Goal: Find specific page/section: Find specific page/section

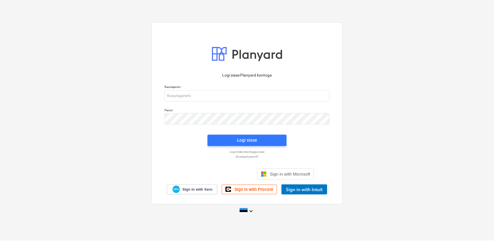
scroll to position [47, 0]
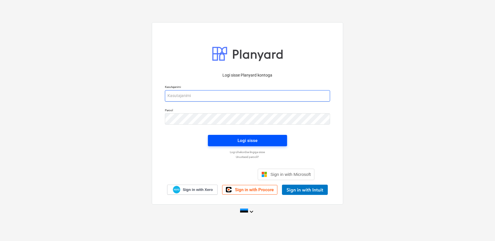
type input "[EMAIL_ADDRESS][DOMAIN_NAME]"
click at [272, 142] on span "Logi sisse" at bounding box center [248, 140] width 66 height 7
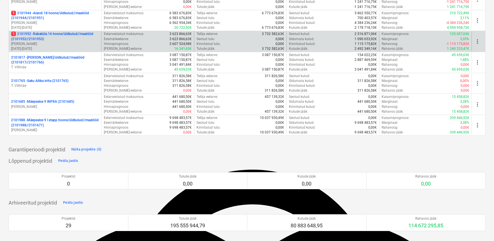
scroll to position [26, 0]
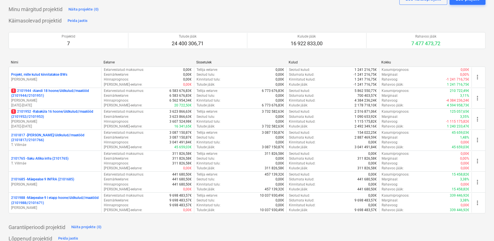
drag, startPoint x: 31, startPoint y: 94, endPoint x: 33, endPoint y: 90, distance: 4.1
click at [31, 94] on p "1 2101944 - Aiandi 18 hoone/üldkulud//maatööd (2101944//2101951)" at bounding box center [55, 94] width 88 height 10
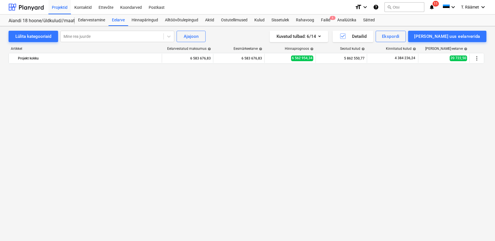
scroll to position [880, 0]
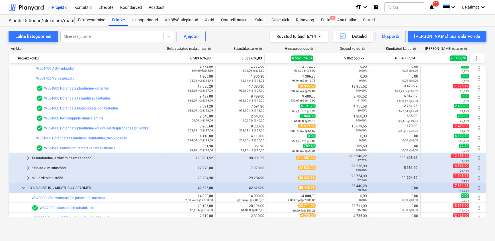
click at [432, 5] on icon "notifications" at bounding box center [432, 7] width 6 height 7
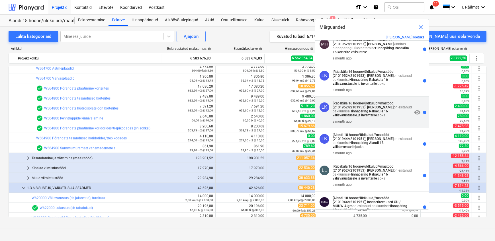
scroll to position [0, 0]
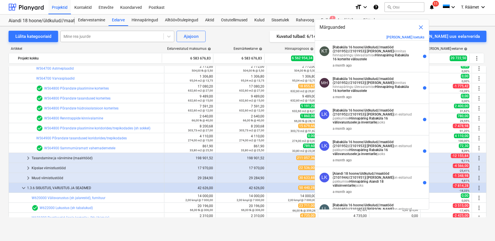
click at [125, 36] on div at bounding box center [112, 37] width 97 height 6
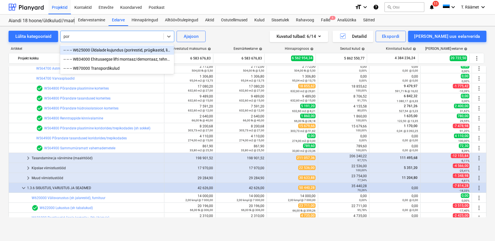
type input "pori"
click at [122, 53] on div "-- -- -- W625000 Üldalade kujundus (porirestid, prügikastid, lilled, sildid/vii…" at bounding box center [117, 50] width 114 height 9
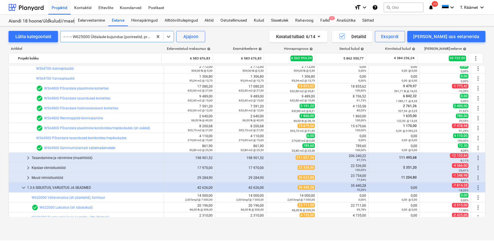
scroll to position [1037, 0]
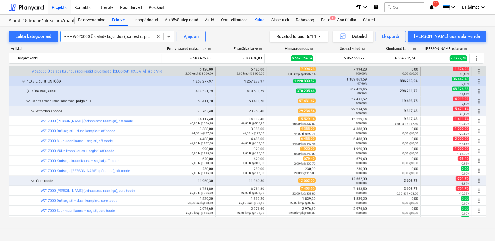
click at [259, 20] on div "Kulud" at bounding box center [259, 20] width 17 height 11
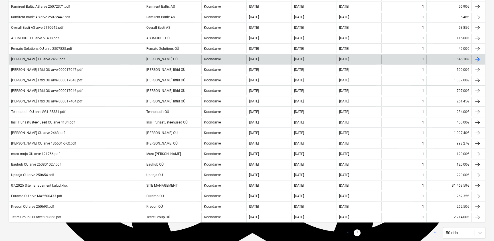
scroll to position [414, 0]
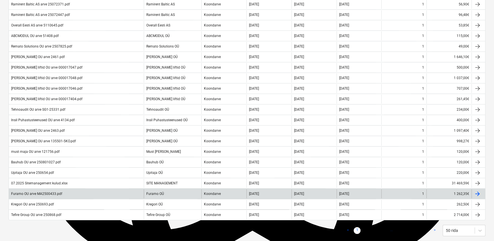
click at [71, 196] on div "Furamo OU arve MA2500433.pdf" at bounding box center [76, 193] width 135 height 9
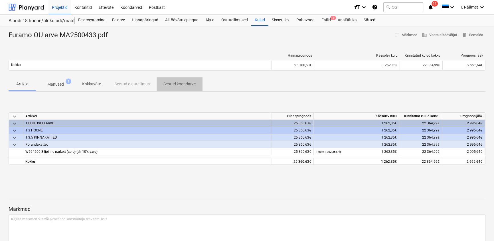
click at [177, 83] on p "Seotud koondarve" at bounding box center [179, 84] width 32 height 6
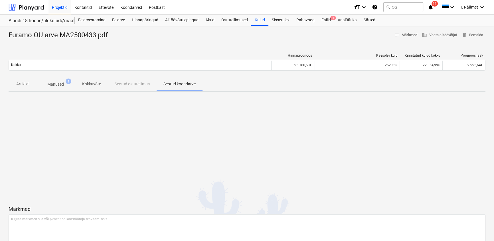
click at [58, 84] on p "Manused" at bounding box center [55, 84] width 17 height 6
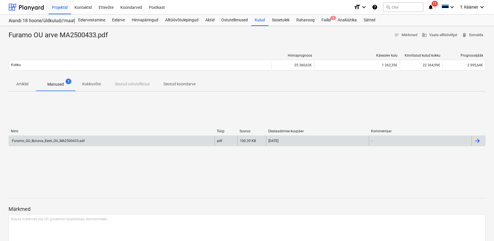
click at [62, 138] on div "Furamo_OU_Bonava_Eesti_OU_MA2500433.pdf" at bounding box center [111, 140] width 205 height 9
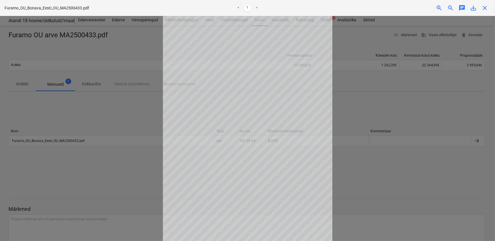
click at [380, 174] on div at bounding box center [247, 128] width 495 height 225
click at [488, 8] on span "close" at bounding box center [485, 8] width 7 height 7
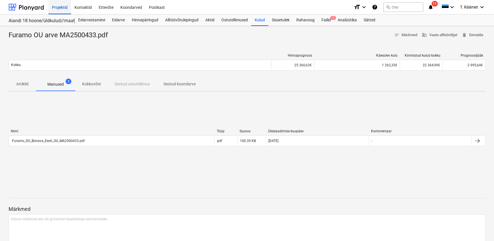
click at [61, 6] on div "Projektid" at bounding box center [59, 7] width 23 height 15
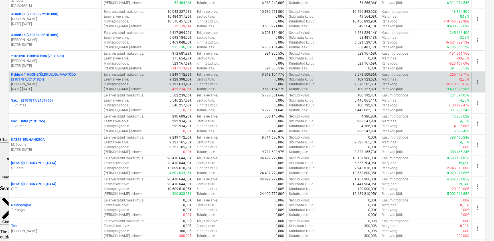
scroll to position [673, 0]
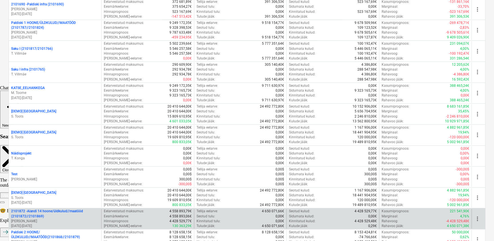
click at [70, 214] on p "2101872 - Aiandi 14 hoone/üldkulud//maatööd (2101872//2101869)" at bounding box center [55, 214] width 88 height 10
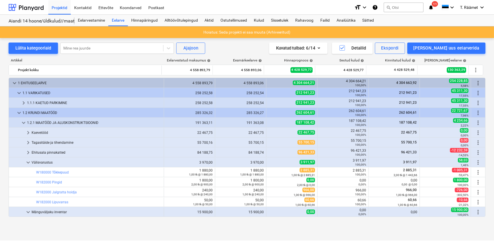
scroll to position [52, 0]
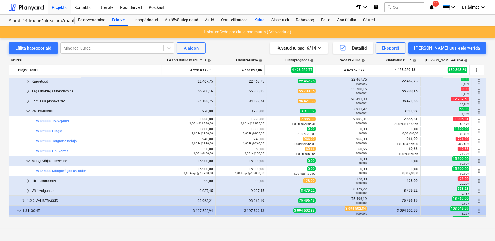
click at [260, 18] on div "Kulud" at bounding box center [259, 20] width 17 height 11
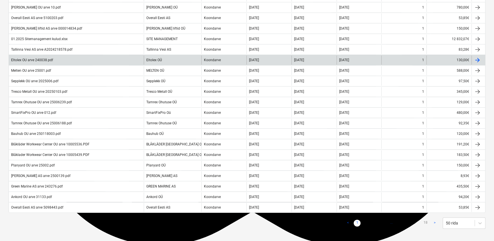
scroll to position [440, 0]
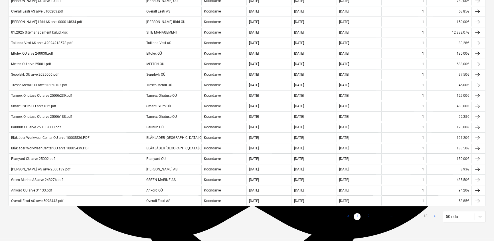
click at [369, 220] on link "2" at bounding box center [368, 216] width 7 height 7
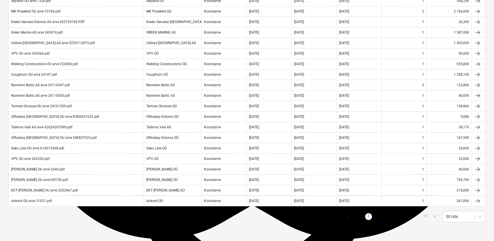
click at [424, 218] on link "18" at bounding box center [425, 216] width 7 height 7
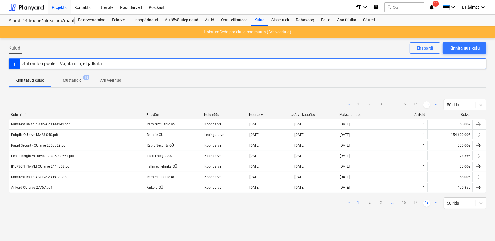
click at [359, 203] on link "1" at bounding box center [358, 203] width 7 height 7
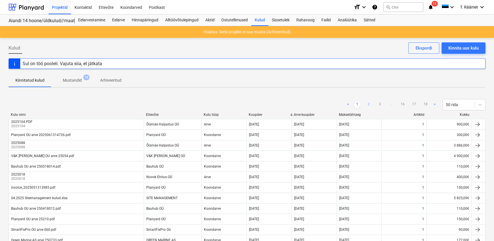
click at [366, 105] on link "2" at bounding box center [368, 104] width 7 height 7
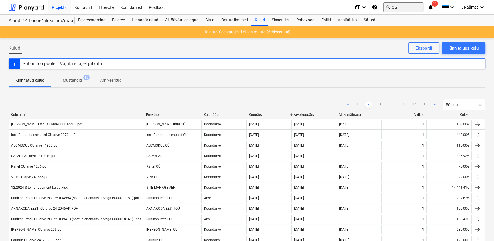
click at [411, 8] on button "search Otsi" at bounding box center [403, 7] width 40 height 10
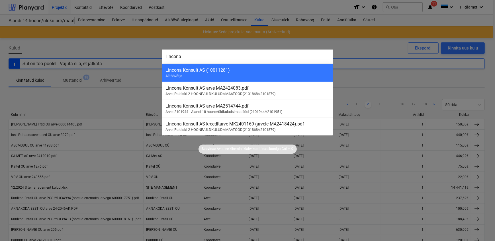
type input "lincona"
click at [359, 54] on div at bounding box center [247, 120] width 495 height 241
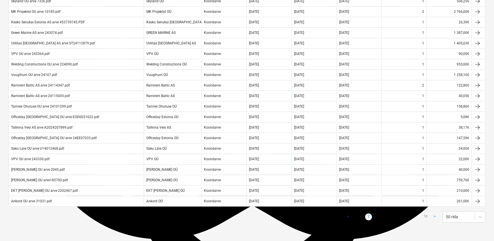
scroll to position [440, 0]
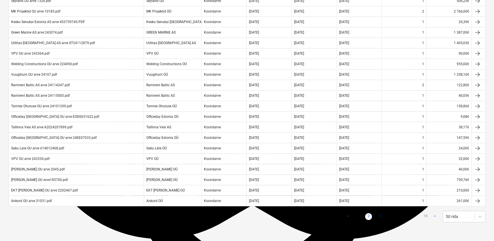
click at [380, 220] on link "3" at bounding box center [379, 216] width 7 height 7
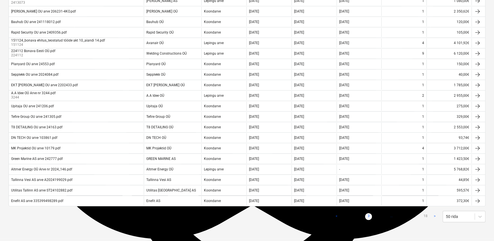
scroll to position [439, 0]
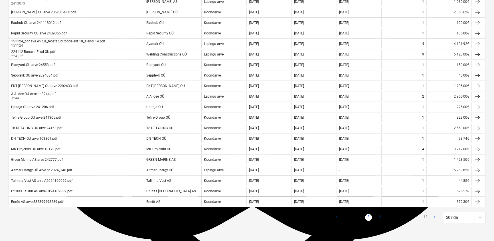
click at [380, 221] on link "4" at bounding box center [379, 217] width 7 height 7
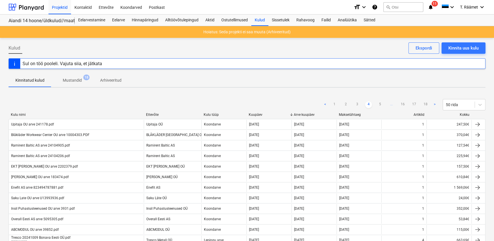
scroll to position [0, 0]
click at [56, 5] on div "Projektid" at bounding box center [59, 7] width 23 height 15
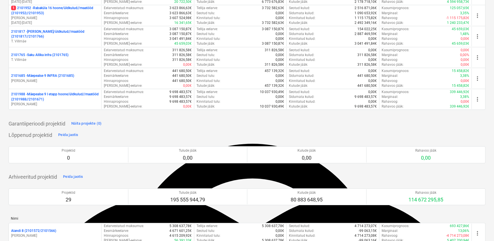
scroll to position [52, 0]
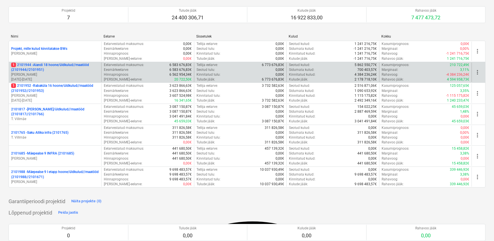
click at [52, 65] on p "1 2101944 - Aiandi 18 hoone/üldkulud//maatööd (2101944//2101951)" at bounding box center [55, 68] width 88 height 10
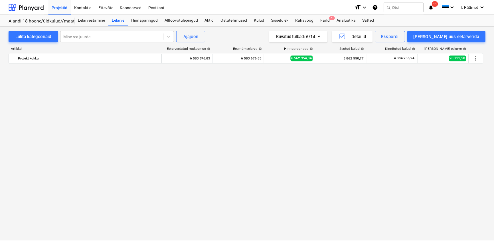
scroll to position [1037, 0]
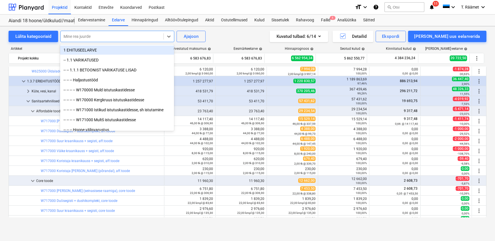
click at [78, 38] on div at bounding box center [112, 37] width 97 height 6
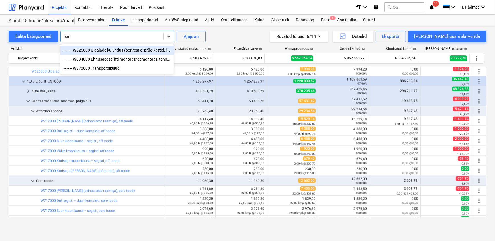
type input "pori"
click at [87, 52] on div "-- -- -- W625000 Üldalade kujundus (porirestid, prügikastid, lilled, sildid/vii…" at bounding box center [117, 50] width 114 height 9
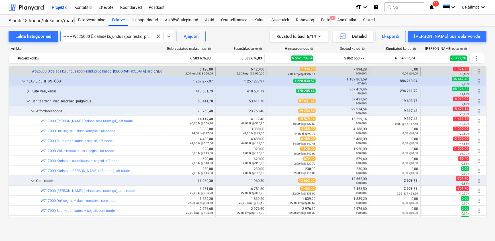
click at [101, 72] on link "W625000 Üldalade kujundus (porirestid, prügikastid, [GEOGRAPHIC_DATA], sildid/v…" at bounding box center [100, 72] width 136 height 4
